Goal: Transaction & Acquisition: Purchase product/service

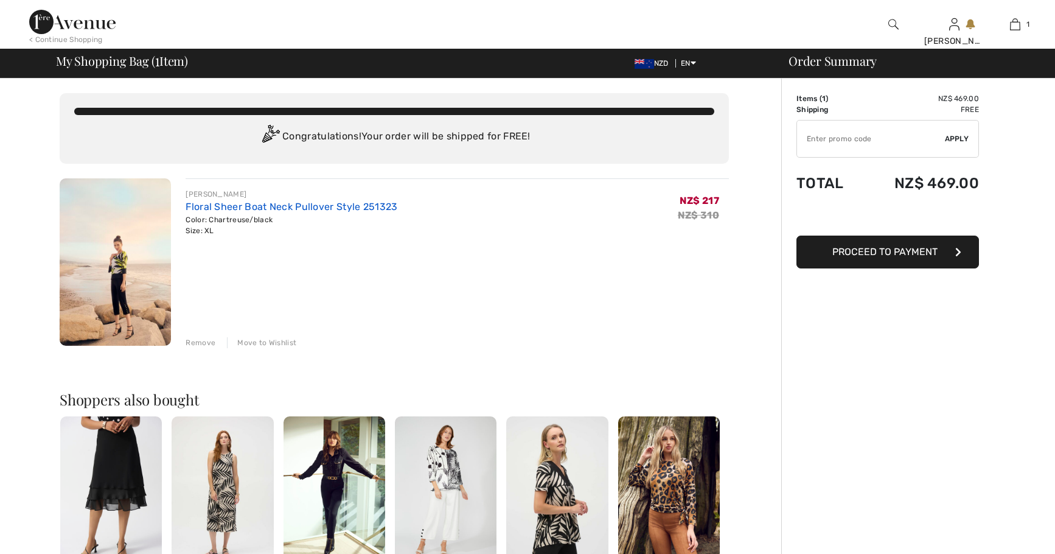
click at [217, 205] on link "Floral Sheer Boat Neck Pullover Style 251323" at bounding box center [292, 207] width 212 height 12
click at [131, 199] on img at bounding box center [115, 261] width 111 height 167
click at [200, 340] on div "Remove" at bounding box center [201, 342] width 30 height 11
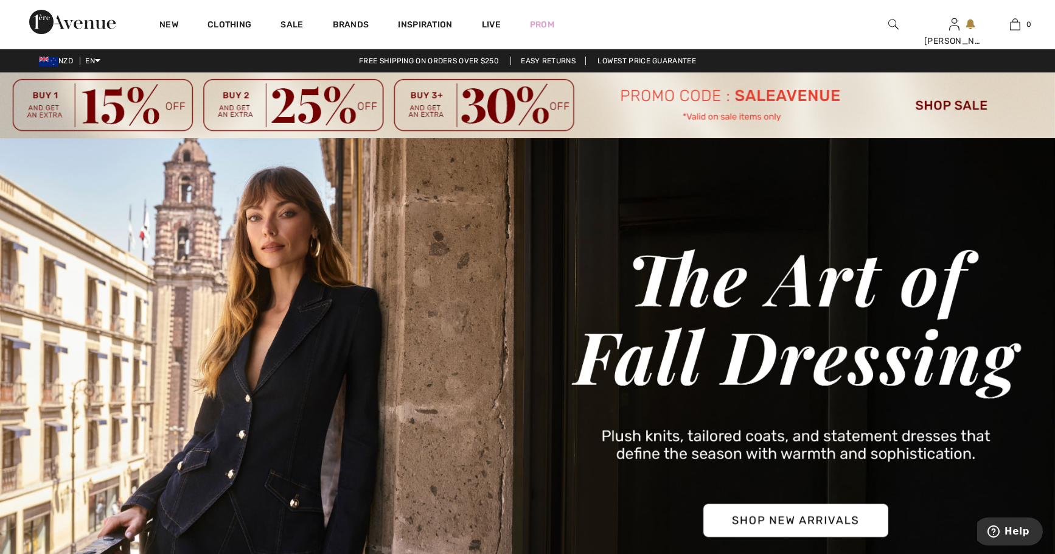
click at [948, 103] on img at bounding box center [527, 105] width 1055 height 66
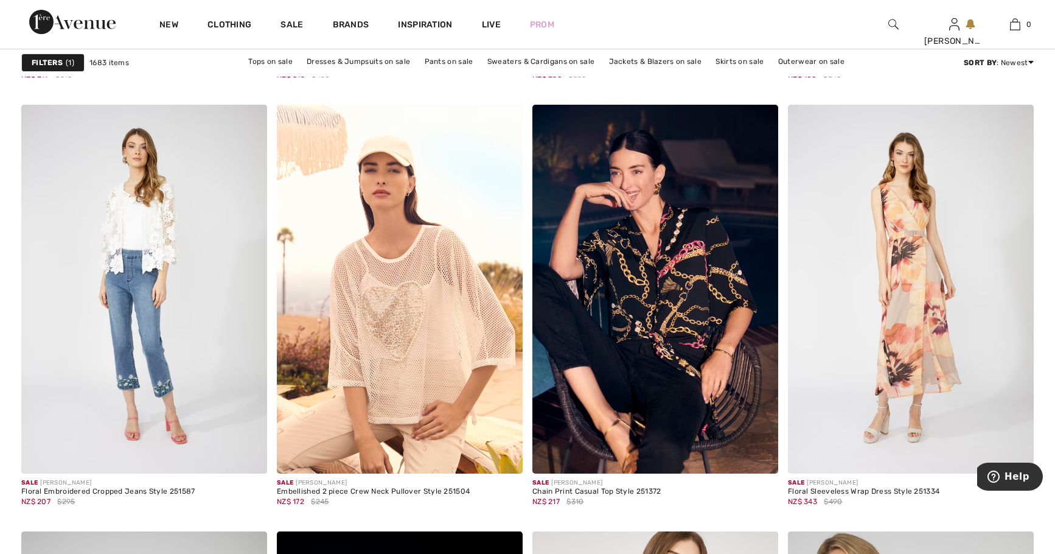
scroll to position [2496, 0]
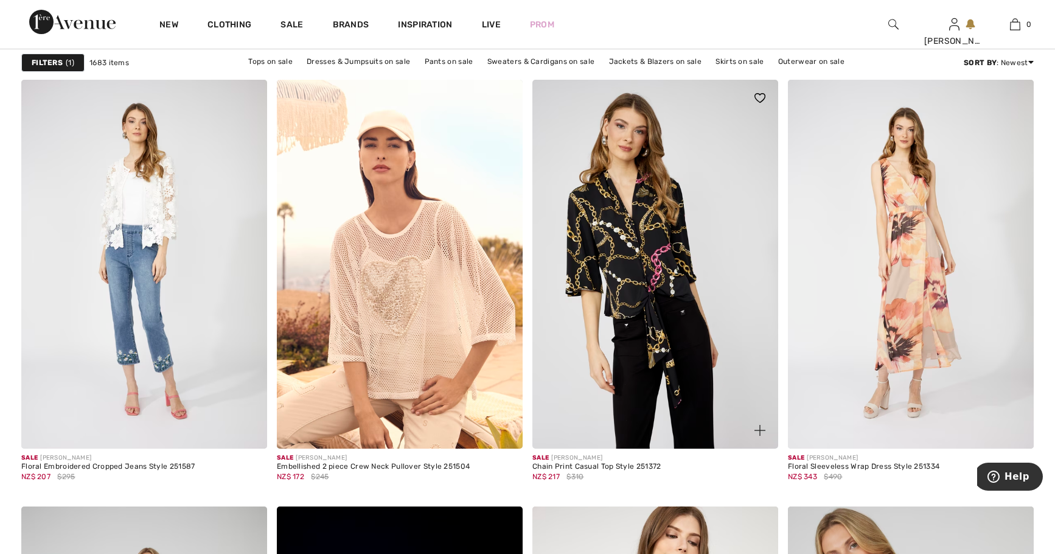
click at [644, 311] on img at bounding box center [656, 264] width 246 height 369
